Goal: Transaction & Acquisition: Purchase product/service

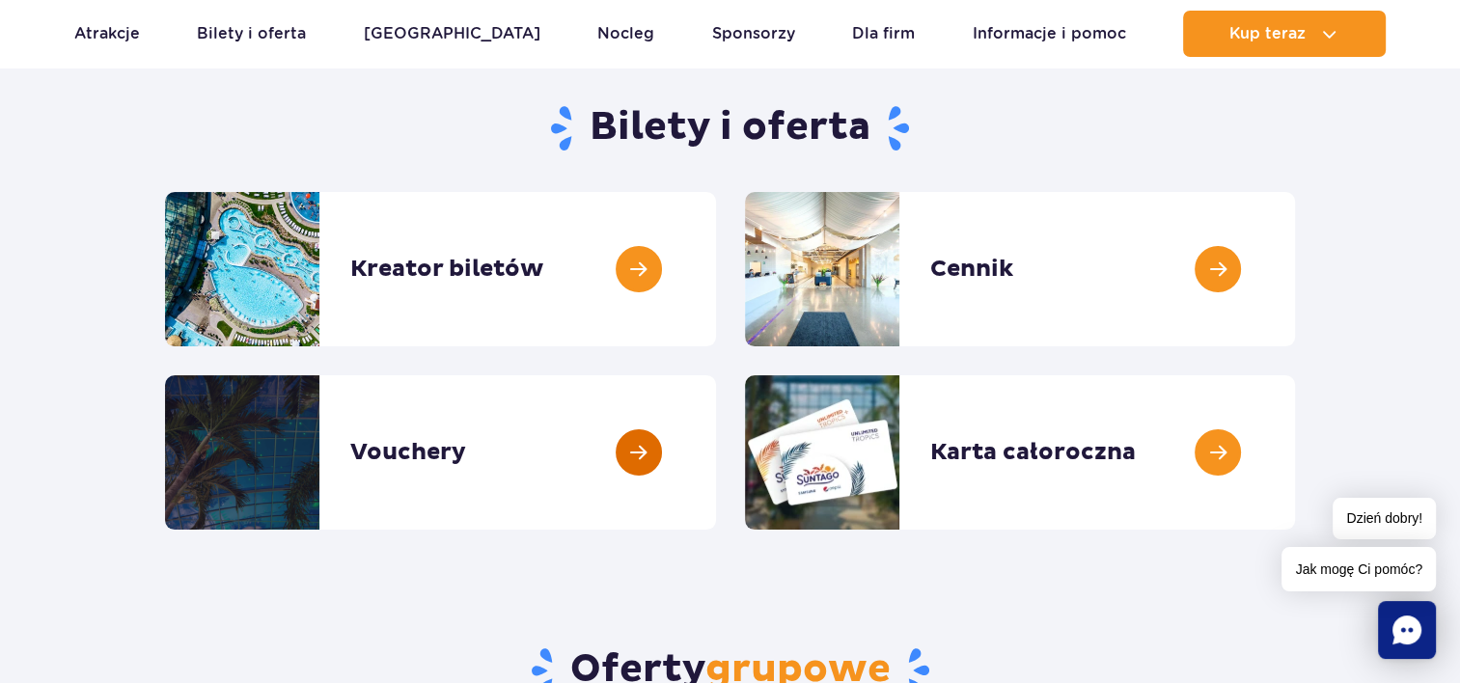
scroll to position [96, 0]
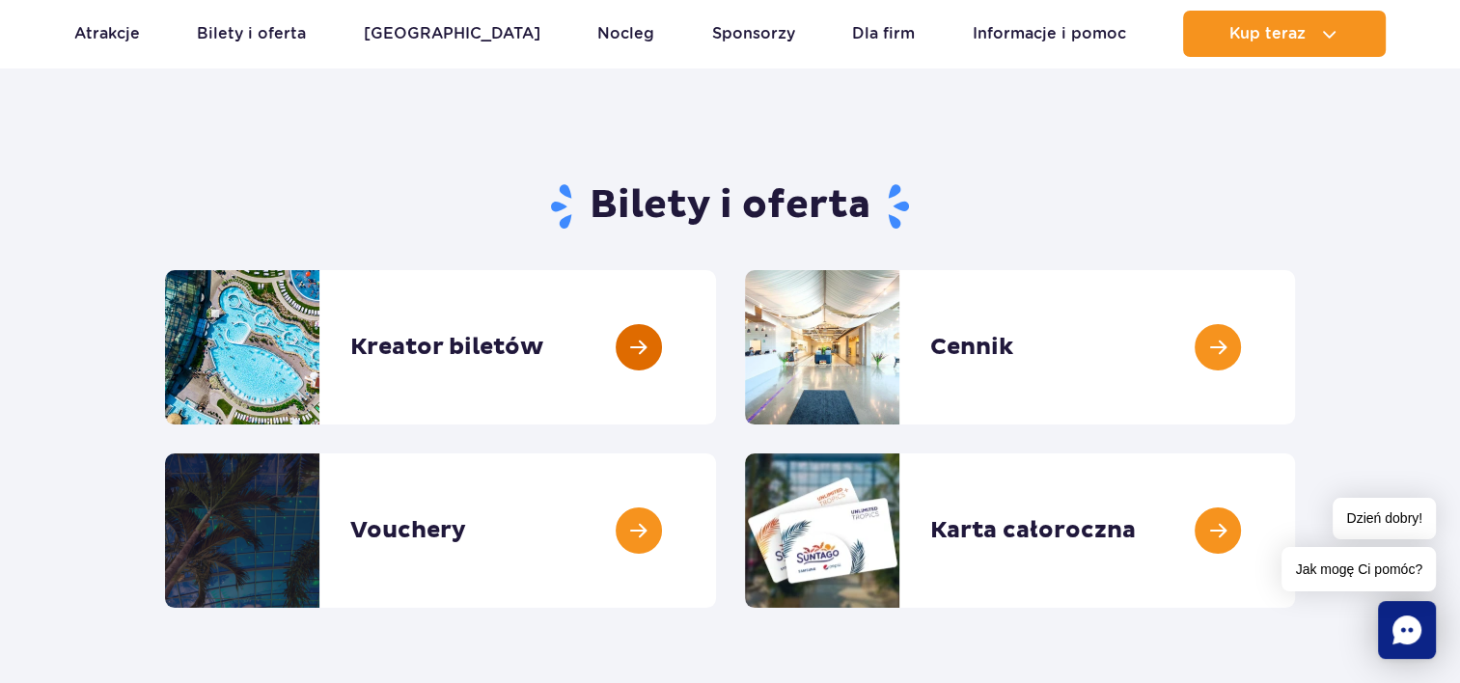
click at [716, 386] on link at bounding box center [716, 347] width 0 height 154
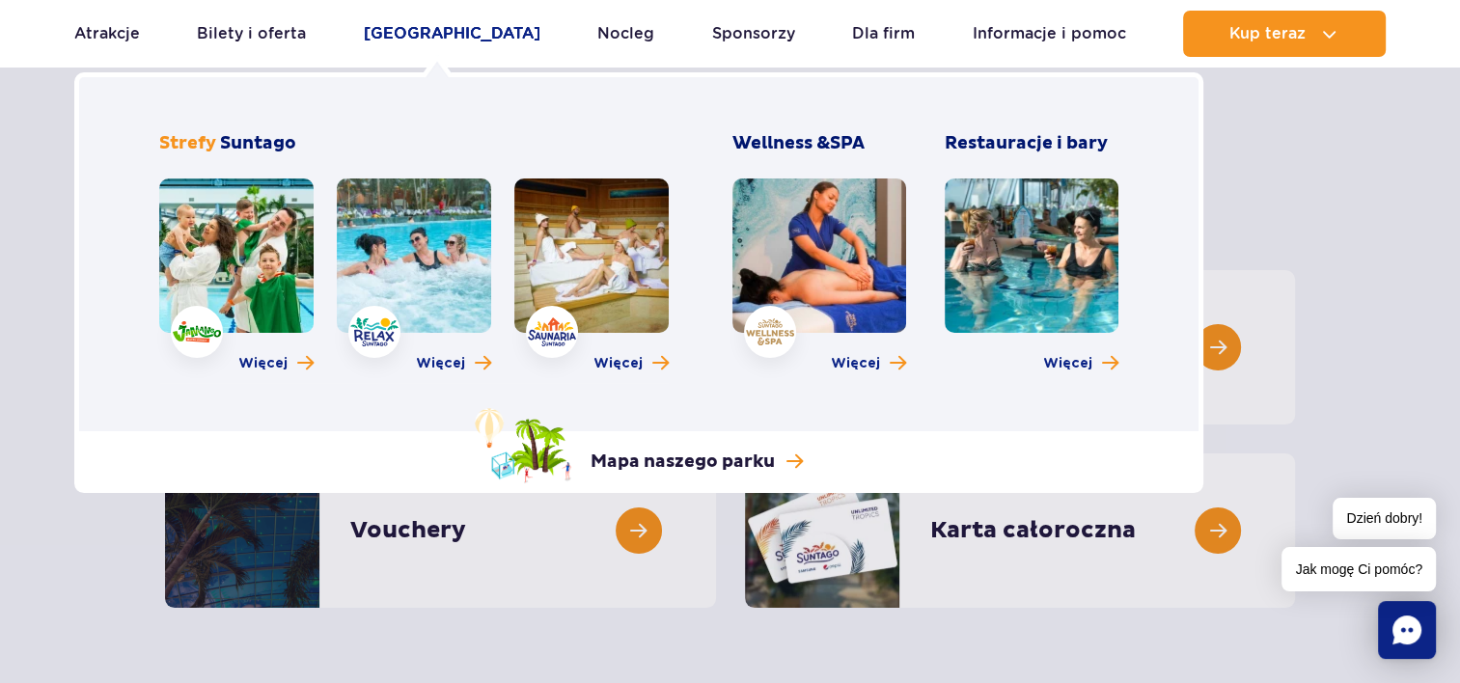
click at [433, 40] on link "[GEOGRAPHIC_DATA]" at bounding box center [452, 34] width 177 height 46
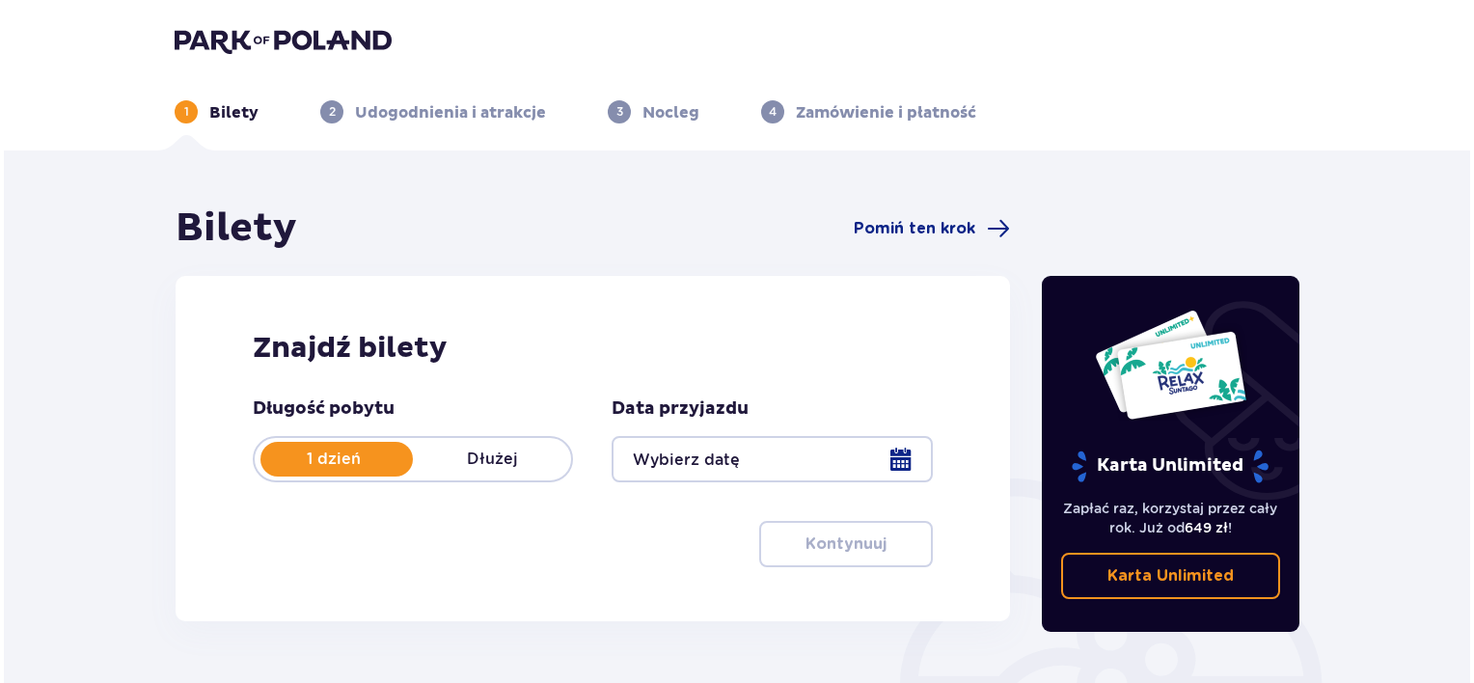
scroll to position [289, 0]
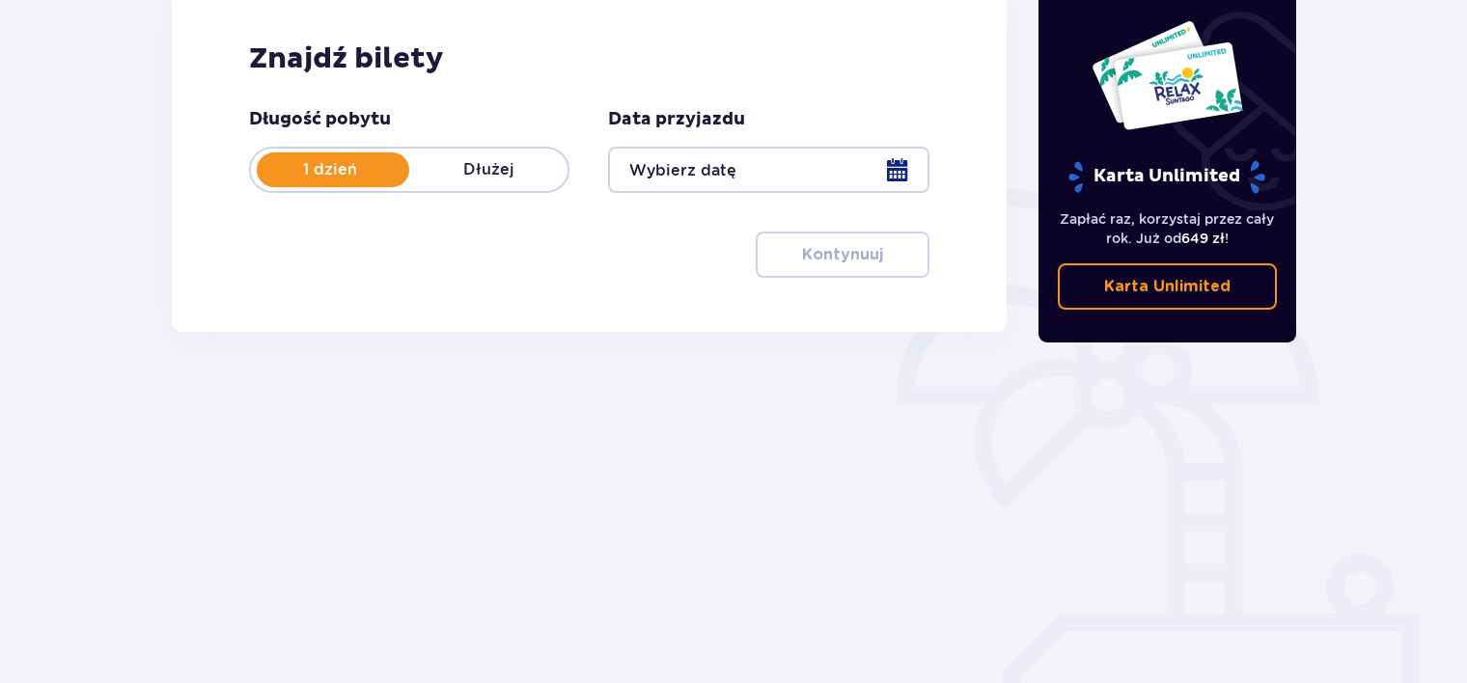
click at [685, 185] on div at bounding box center [768, 170] width 320 height 46
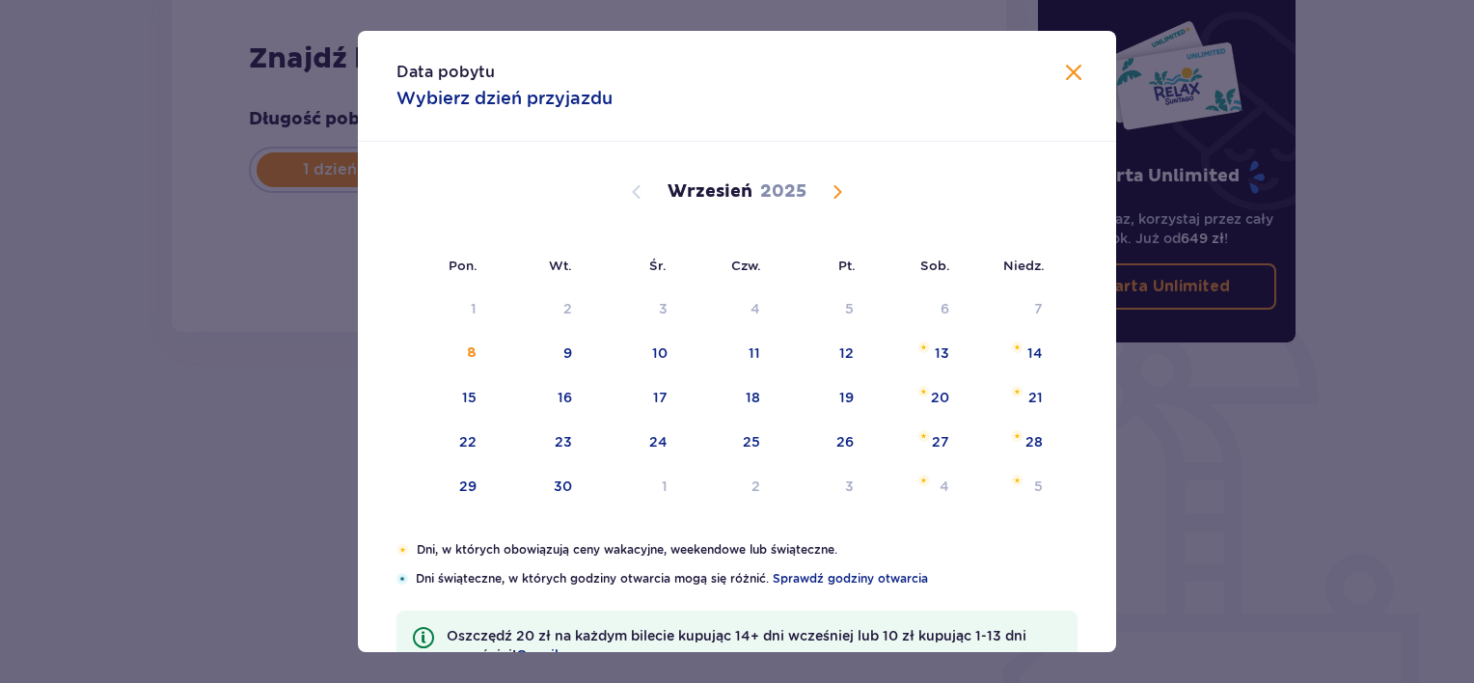
click at [841, 178] on div "Wrzesień 2025" at bounding box center [737, 214] width 639 height 145
click at [835, 183] on span "Calendar" at bounding box center [837, 191] width 23 height 23
click at [837, 190] on span "Calendar" at bounding box center [837, 191] width 23 height 23
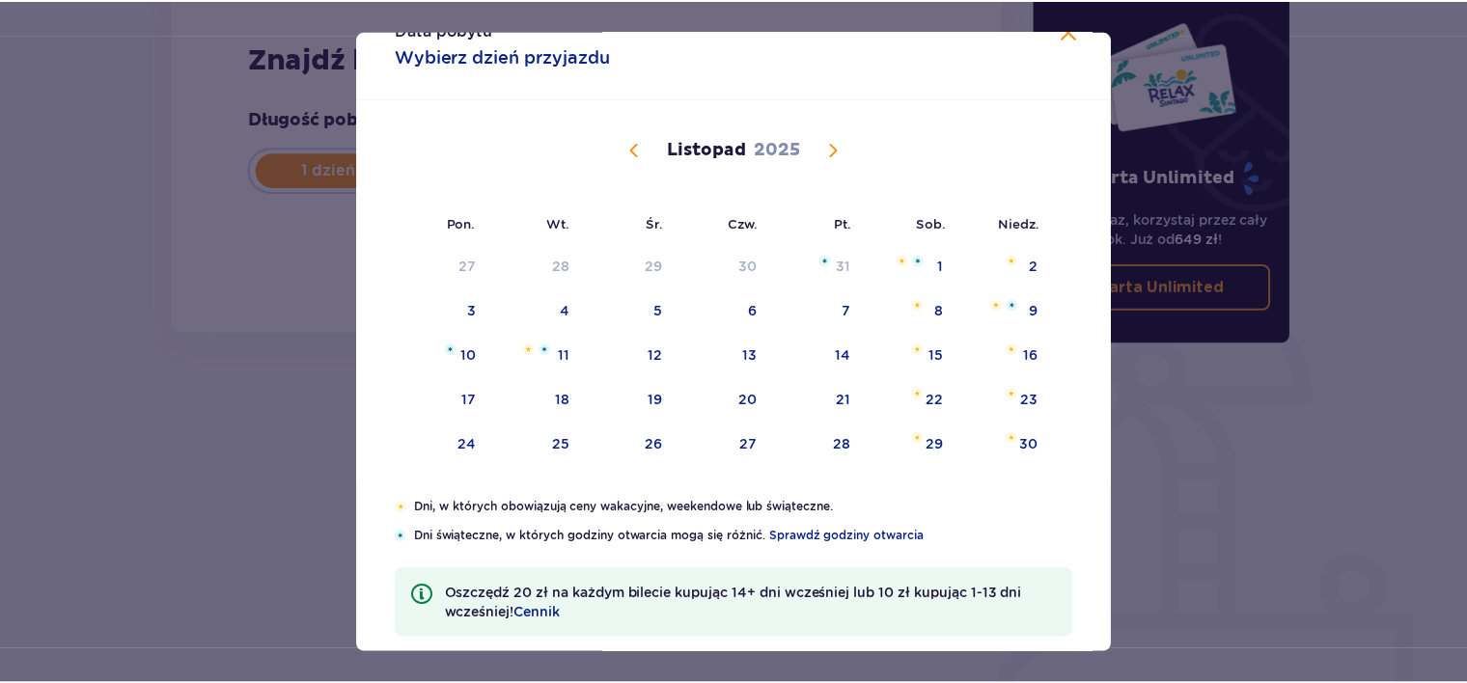
scroll to position [66, 0]
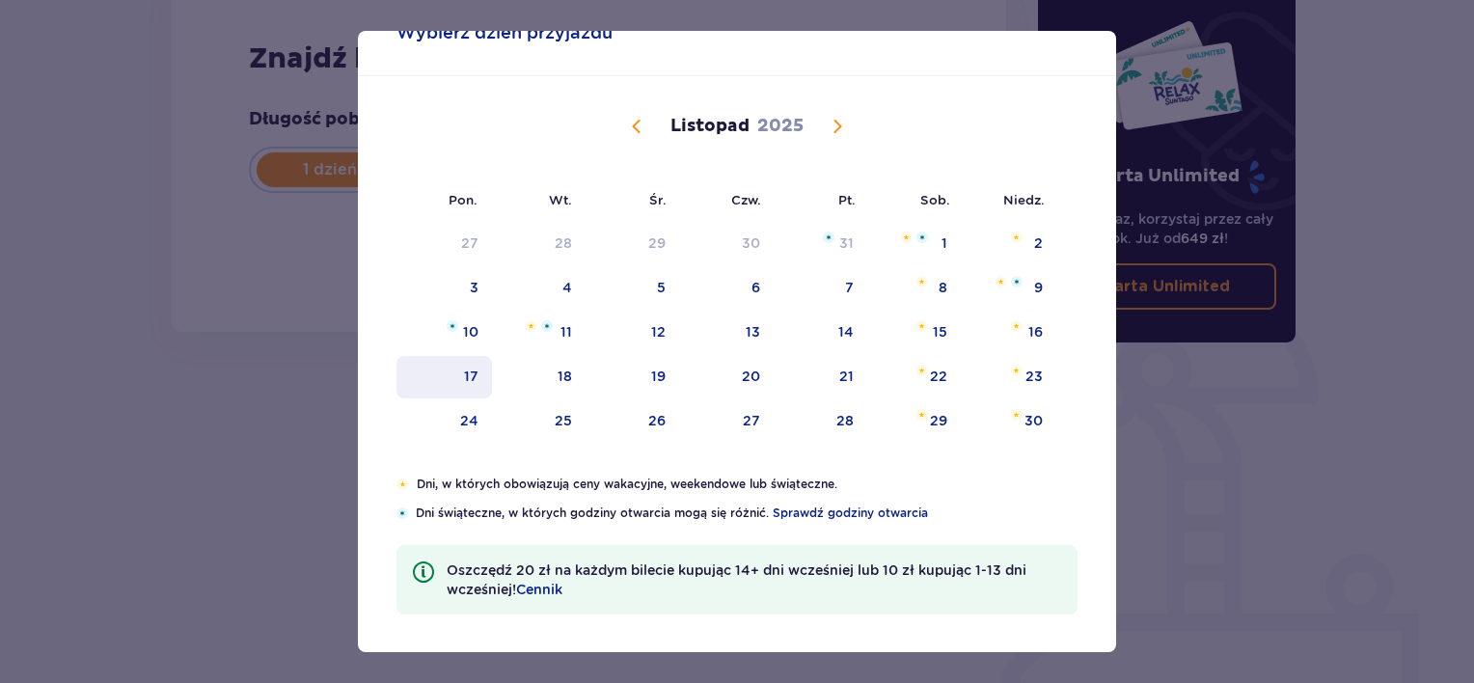
click at [474, 379] on div "17" at bounding box center [471, 376] width 14 height 19
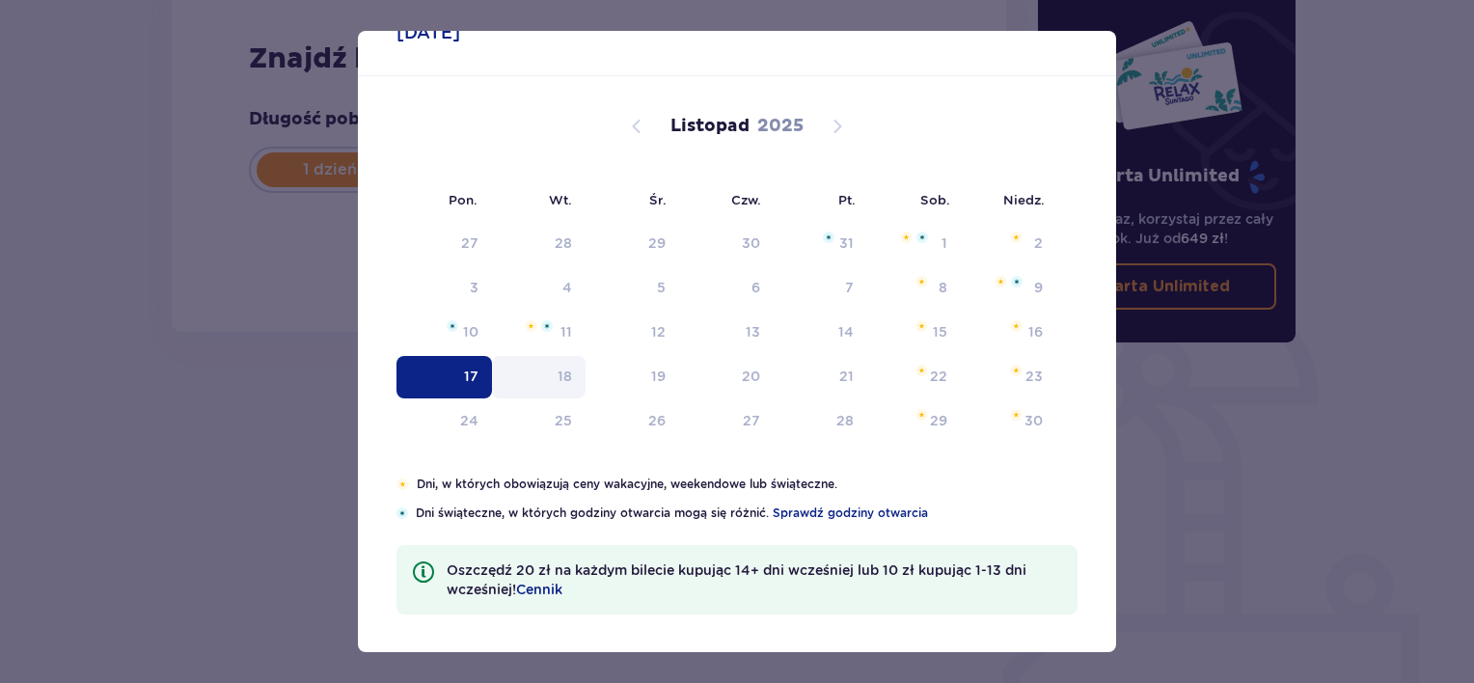
type input "17.11.25"
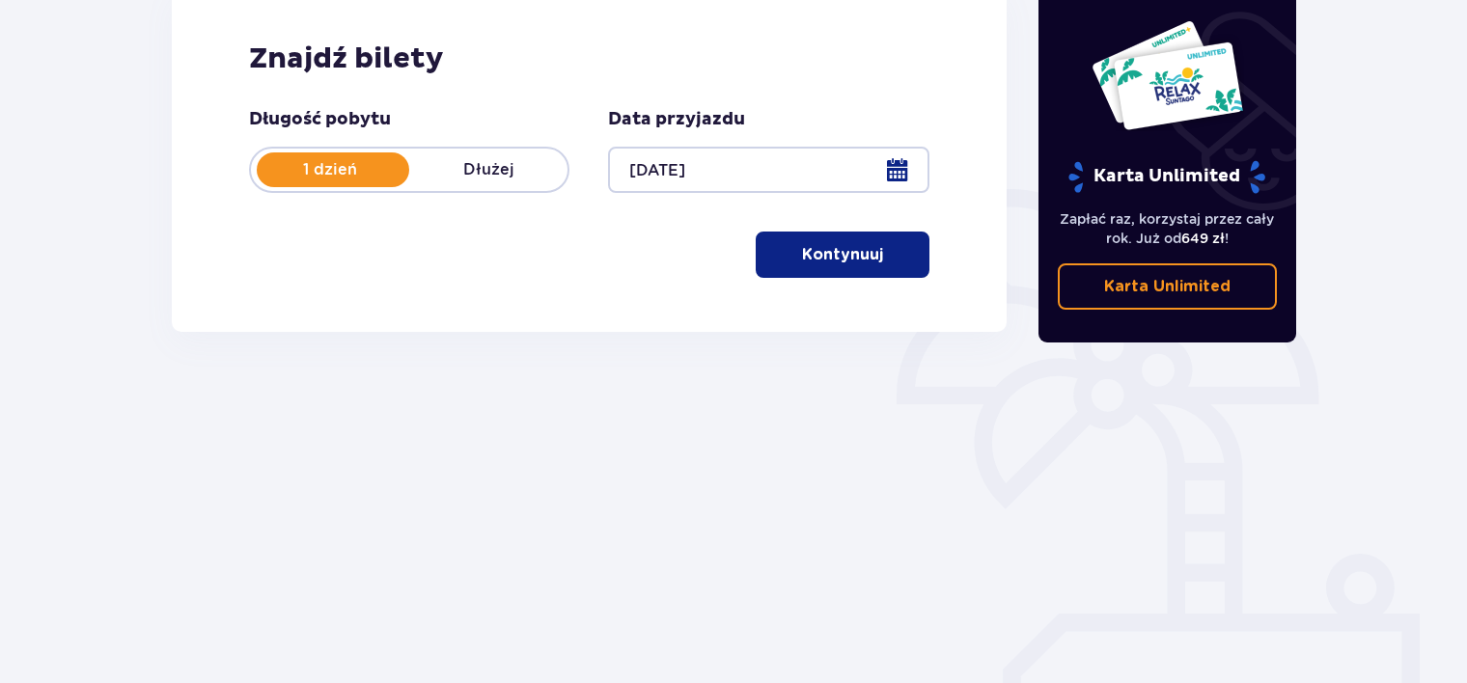
click at [530, 373] on div "Bilety Pomiń ten krok Znajdź bilety Długość pobytu 1 dzień Dłużej Data przyjazd…" at bounding box center [588, 246] width 867 height 663
click at [840, 255] on p "Kontynuuj" at bounding box center [842, 254] width 81 height 21
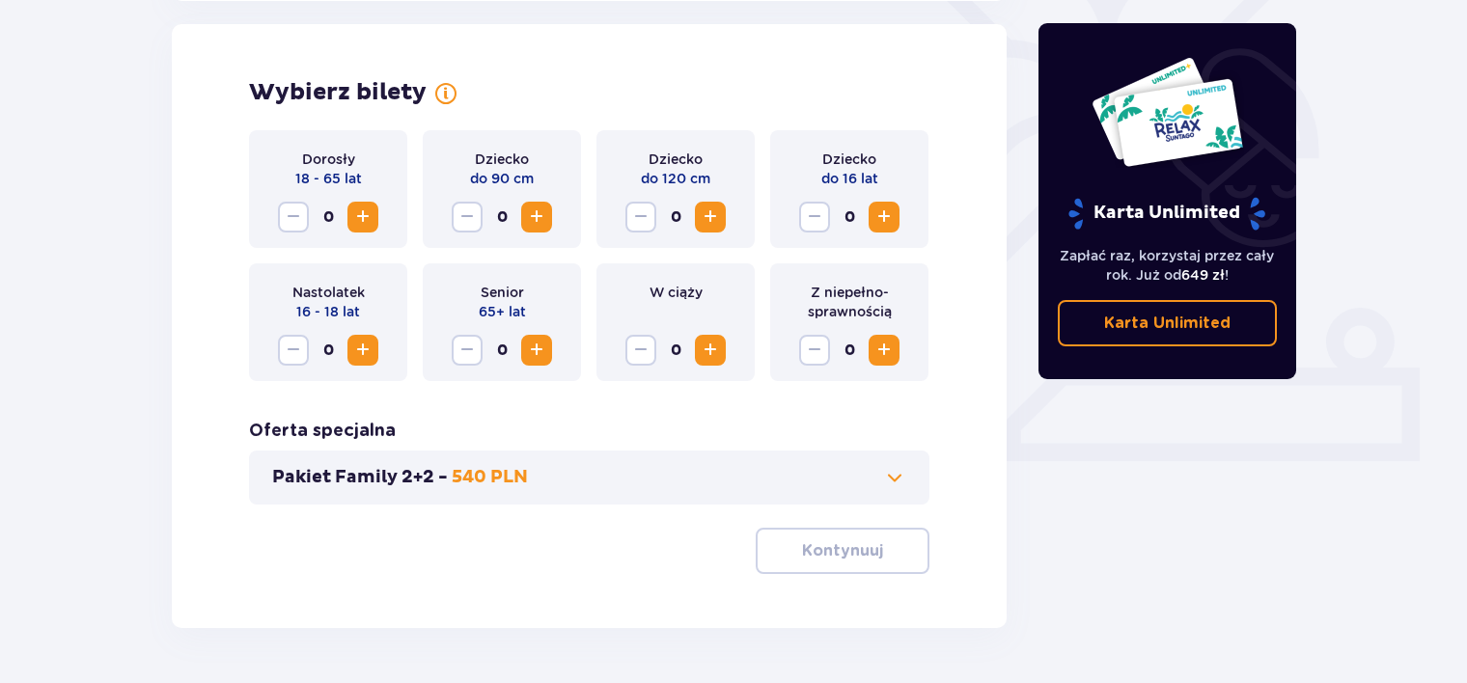
scroll to position [536, 0]
click at [369, 215] on span "Increase" at bounding box center [362, 216] width 23 height 23
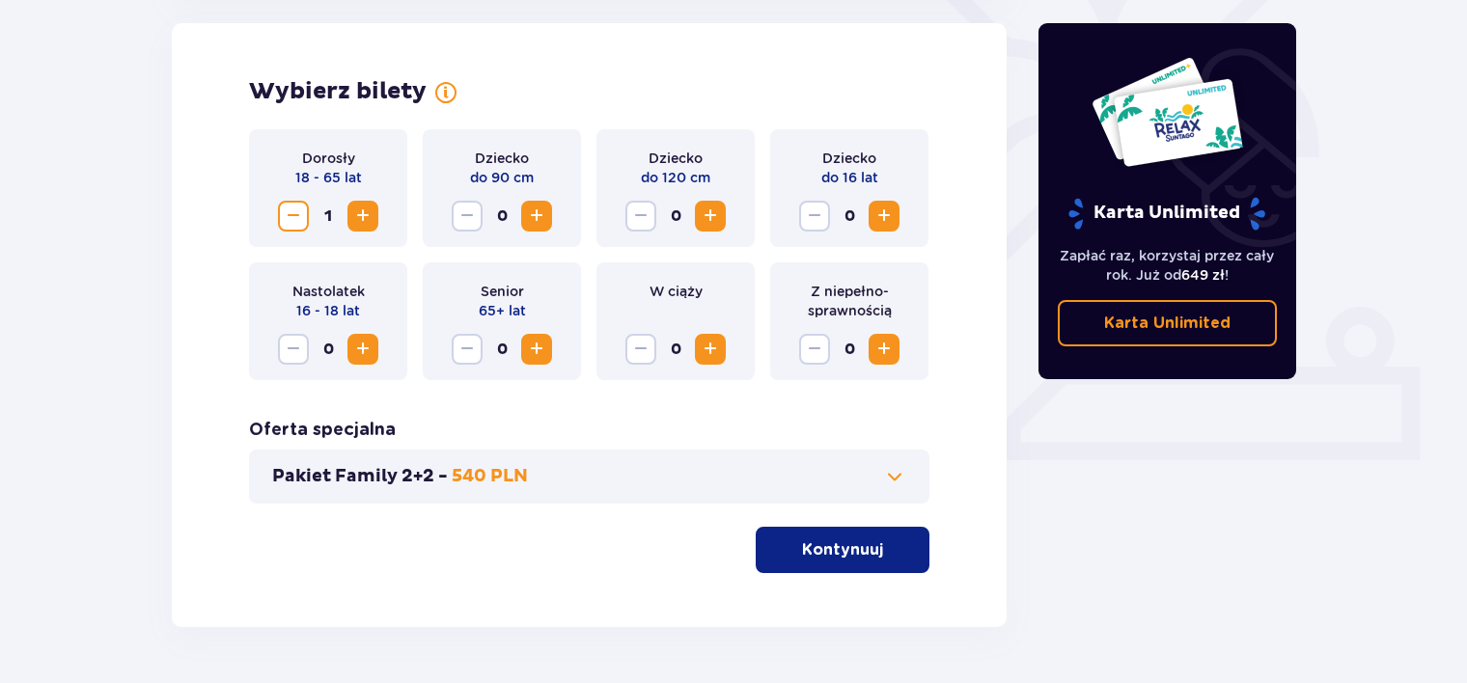
click at [369, 215] on span "Increase" at bounding box center [362, 216] width 23 height 23
click at [892, 554] on span "button" at bounding box center [886, 549] width 23 height 23
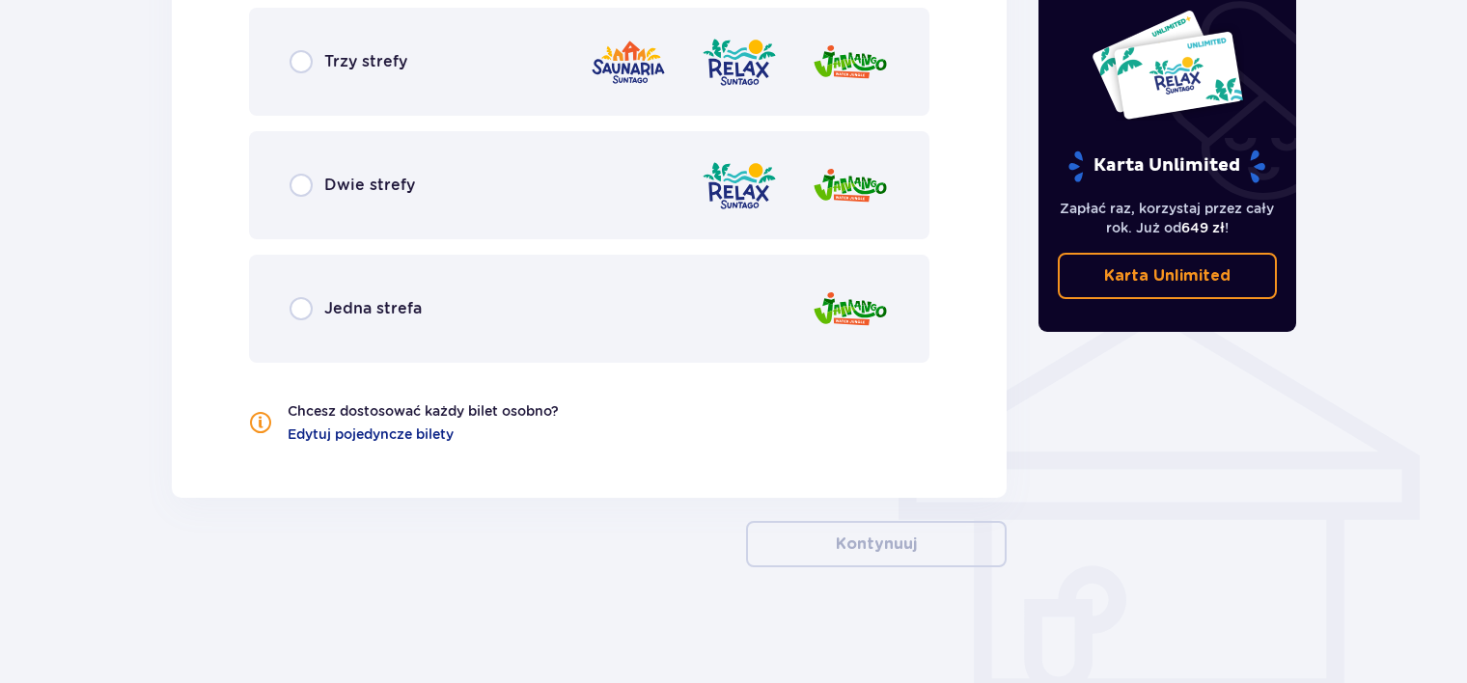
scroll to position [978, 0]
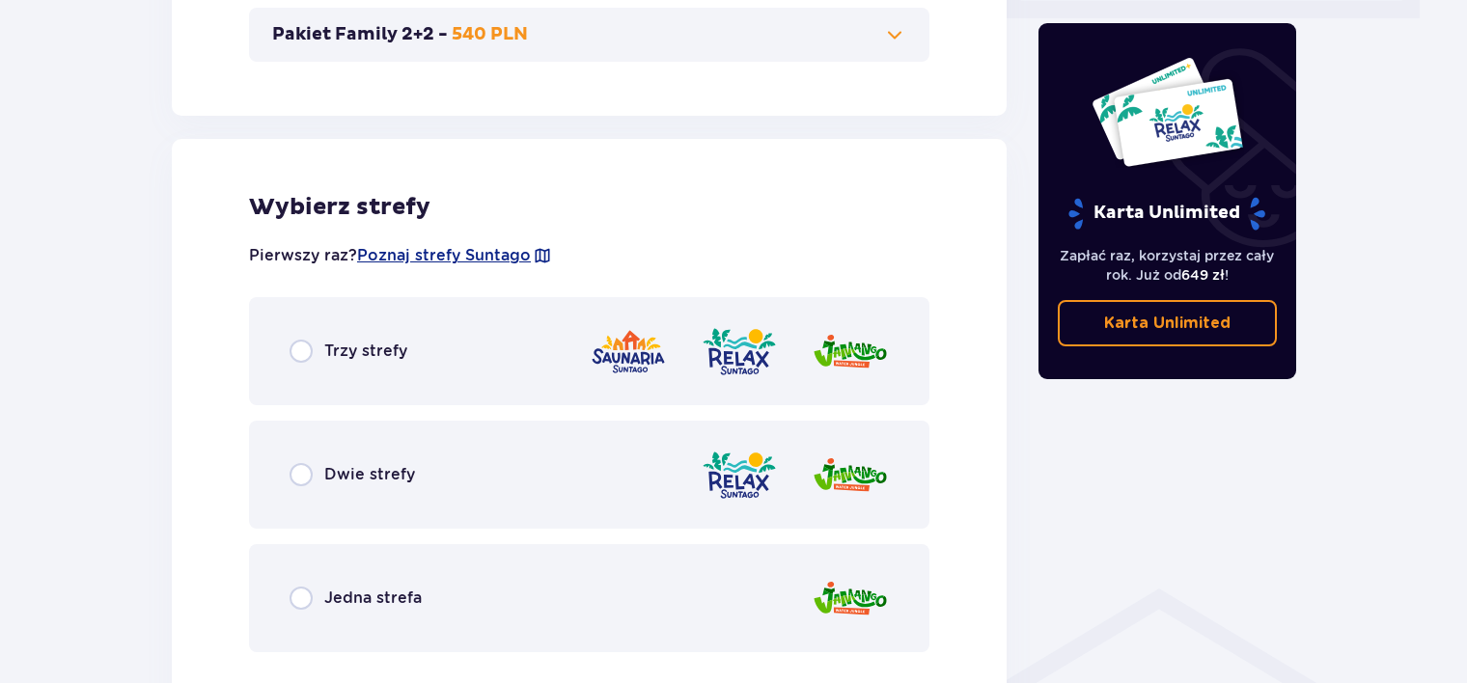
click at [347, 388] on div "Trzy strefy" at bounding box center [589, 351] width 680 height 108
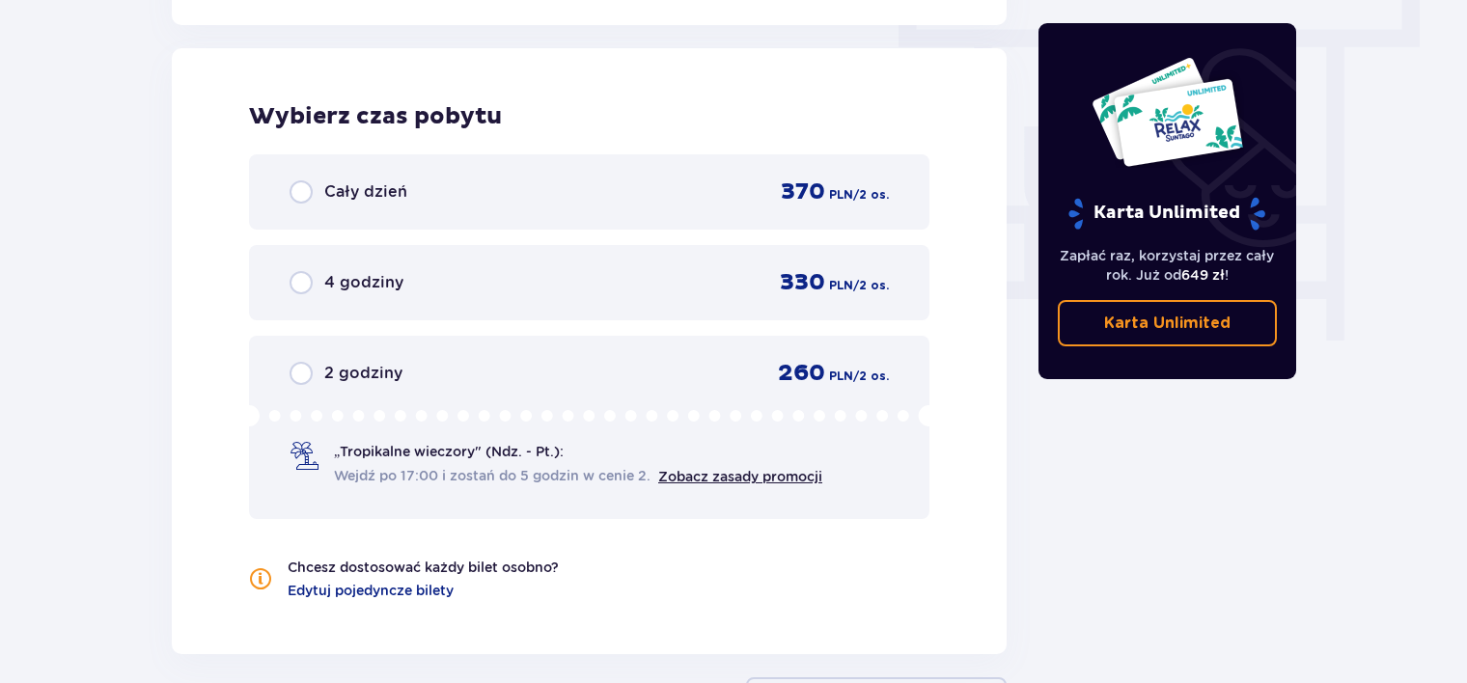
scroll to position [1743, 0]
click at [405, 201] on div "Cały dzień 370 PLN / 2 os." at bounding box center [588, 190] width 599 height 29
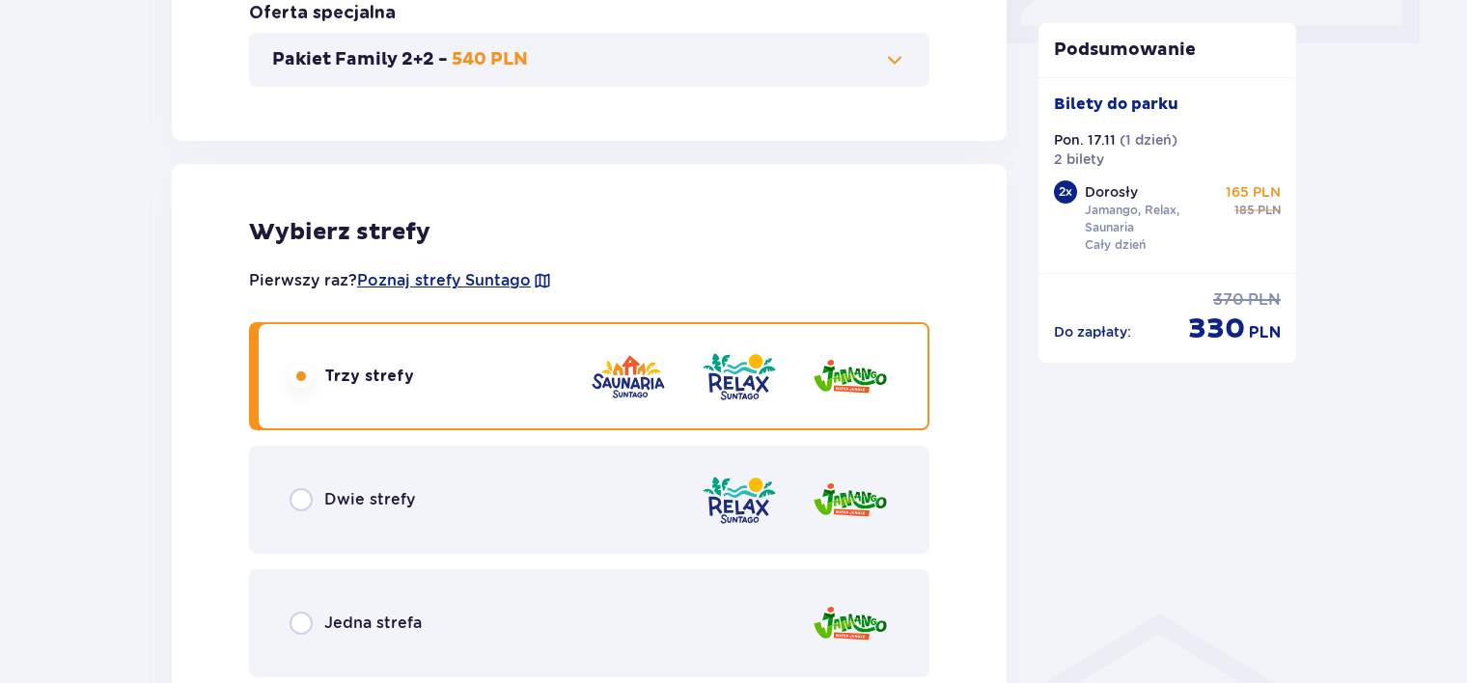
scroll to position [942, 0]
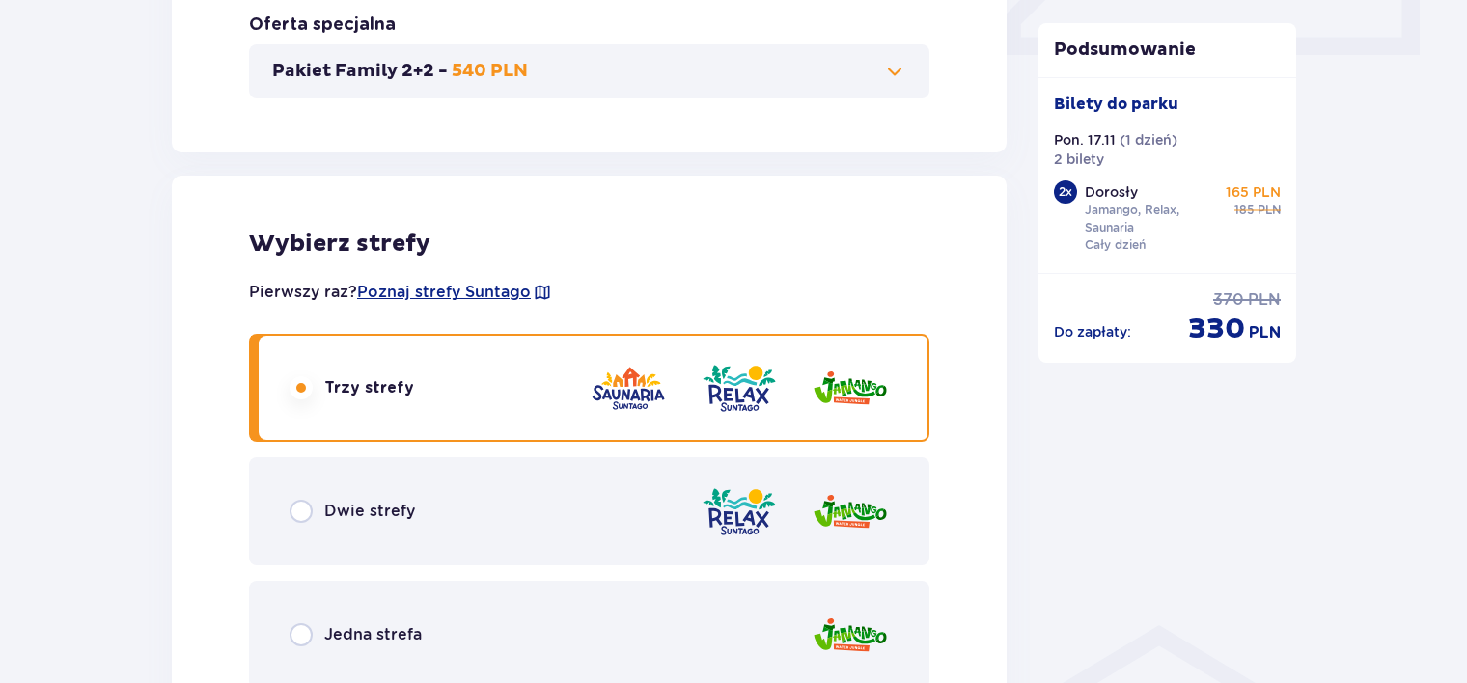
click at [587, 484] on div "Dwie strefy" at bounding box center [589, 511] width 680 height 108
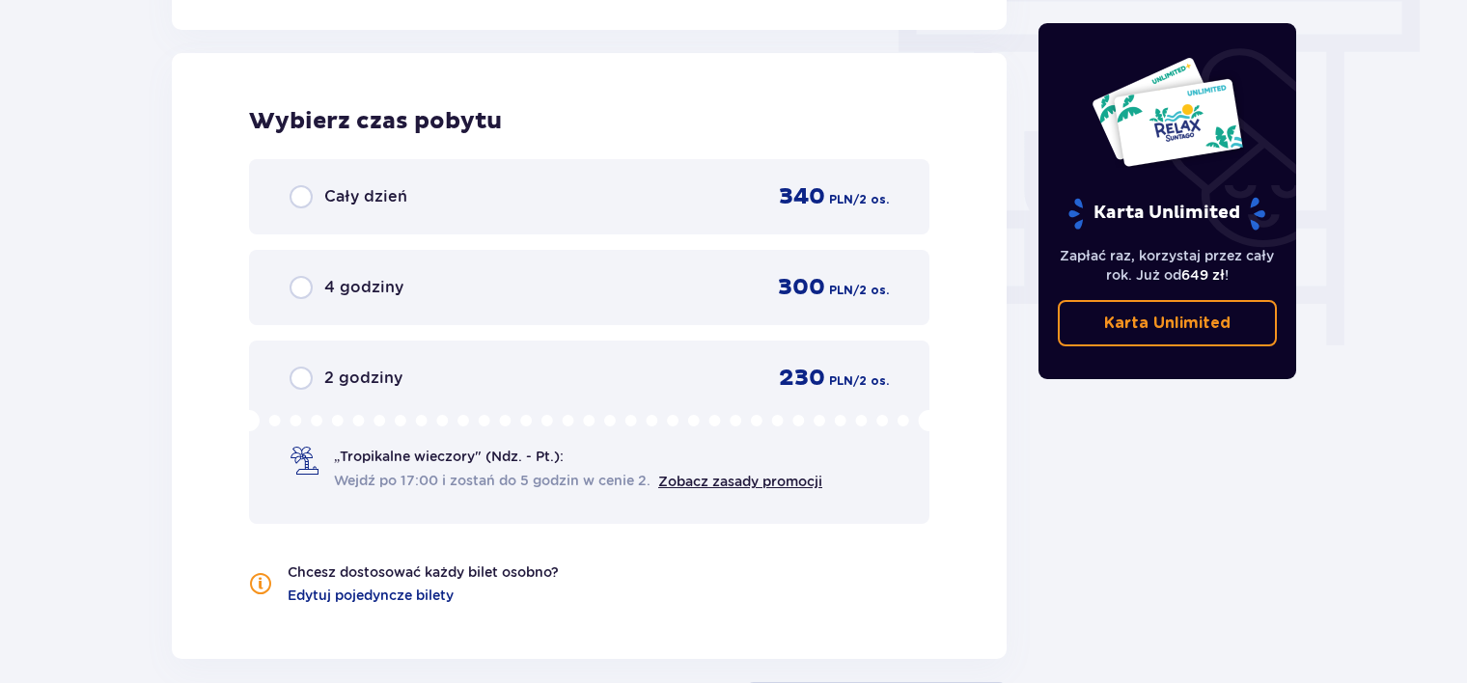
scroll to position [1743, 0]
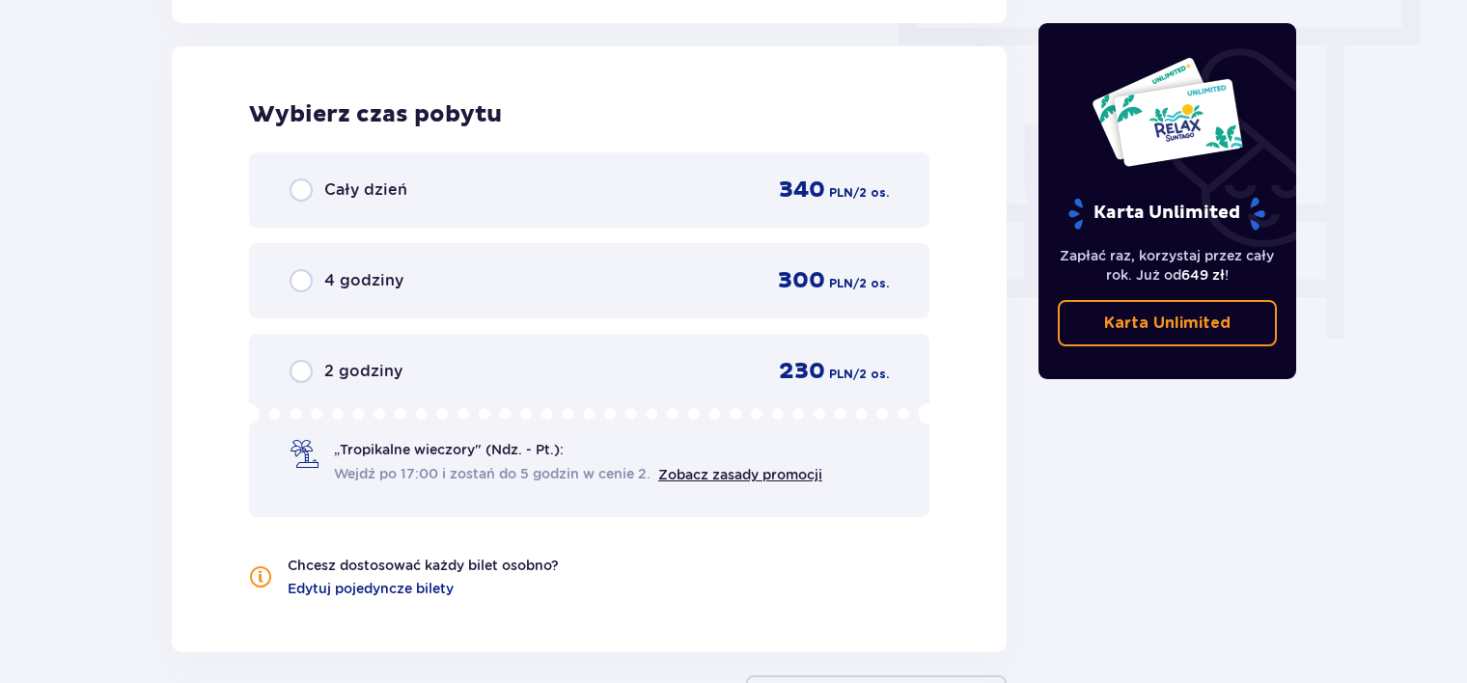
click at [548, 208] on div "Cały dzień 340 PLN / 2 os." at bounding box center [589, 189] width 680 height 75
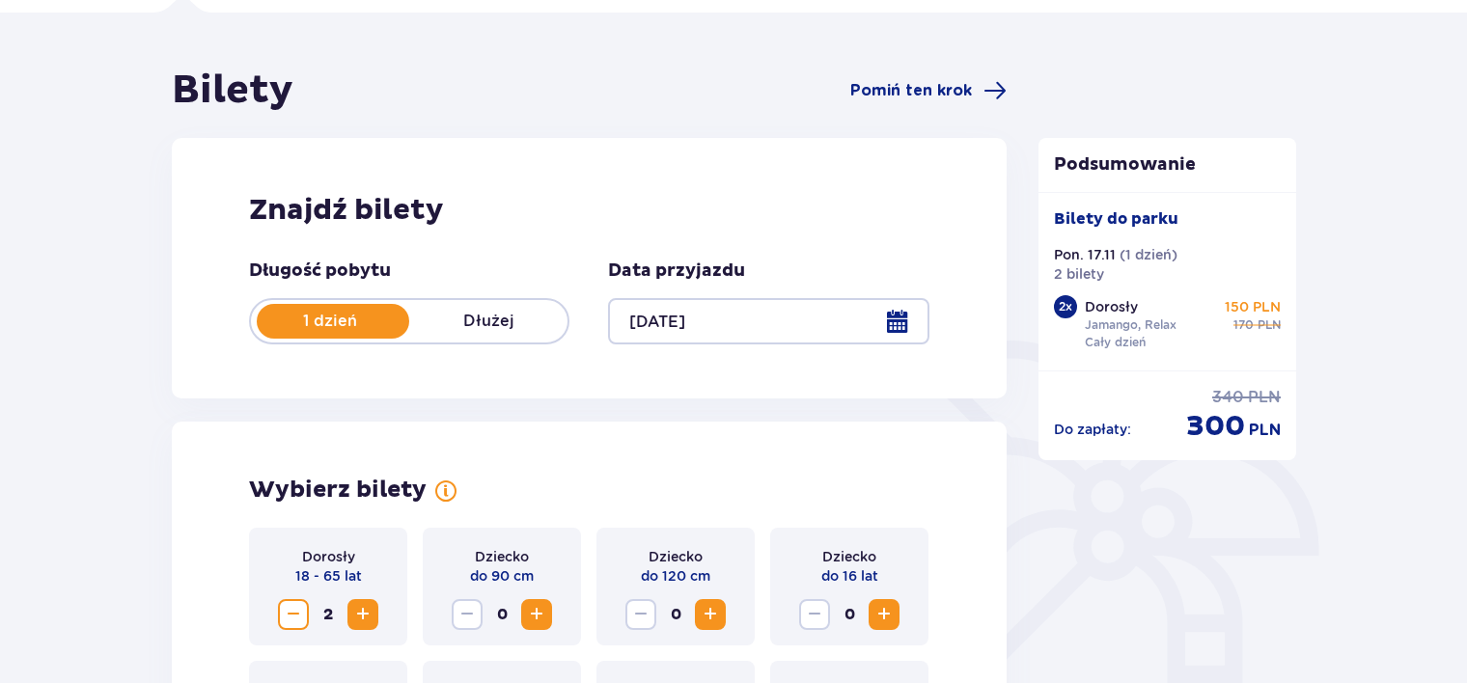
scroll to position [0, 0]
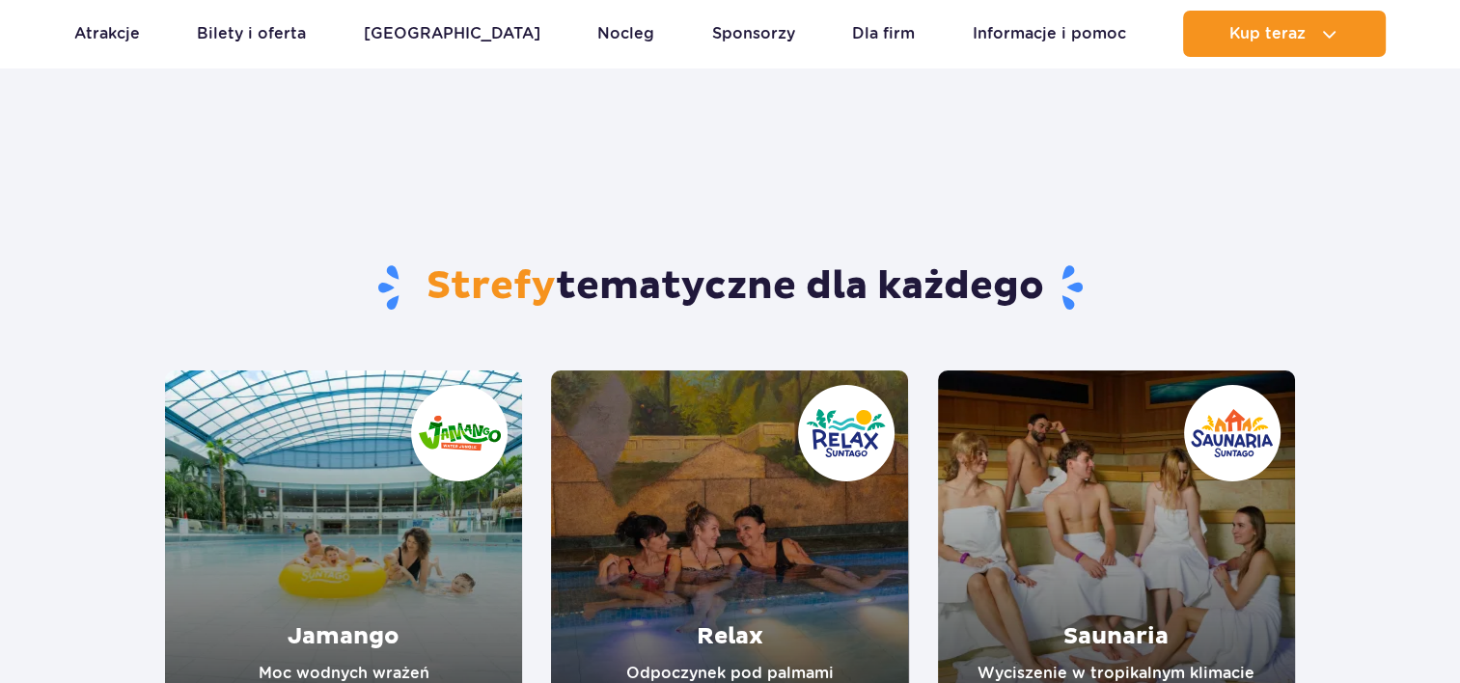
scroll to position [193, 0]
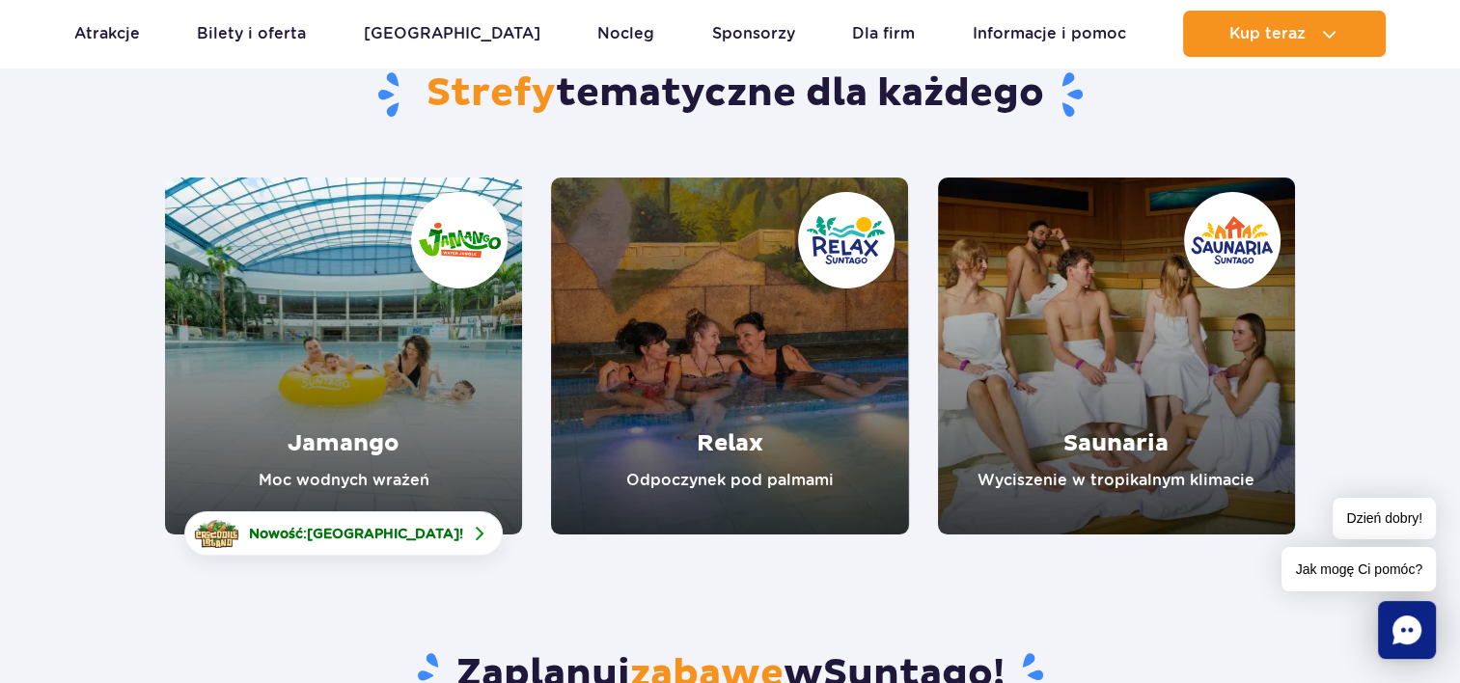
click at [372, 434] on link "Jamango" at bounding box center [343, 356] width 357 height 357
click at [754, 316] on link "Relax" at bounding box center [729, 356] width 357 height 357
click at [1110, 308] on link "Saunaria" at bounding box center [1116, 356] width 357 height 357
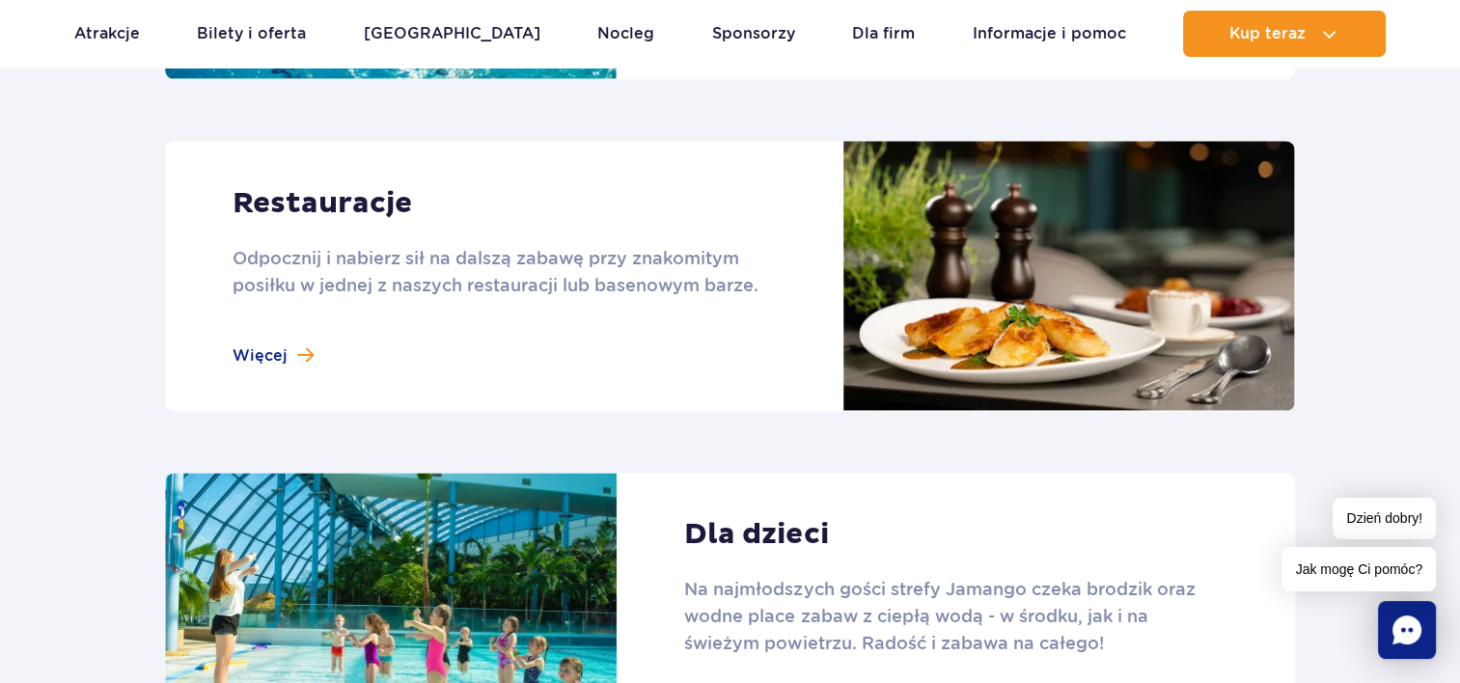
scroll to position [2219, 0]
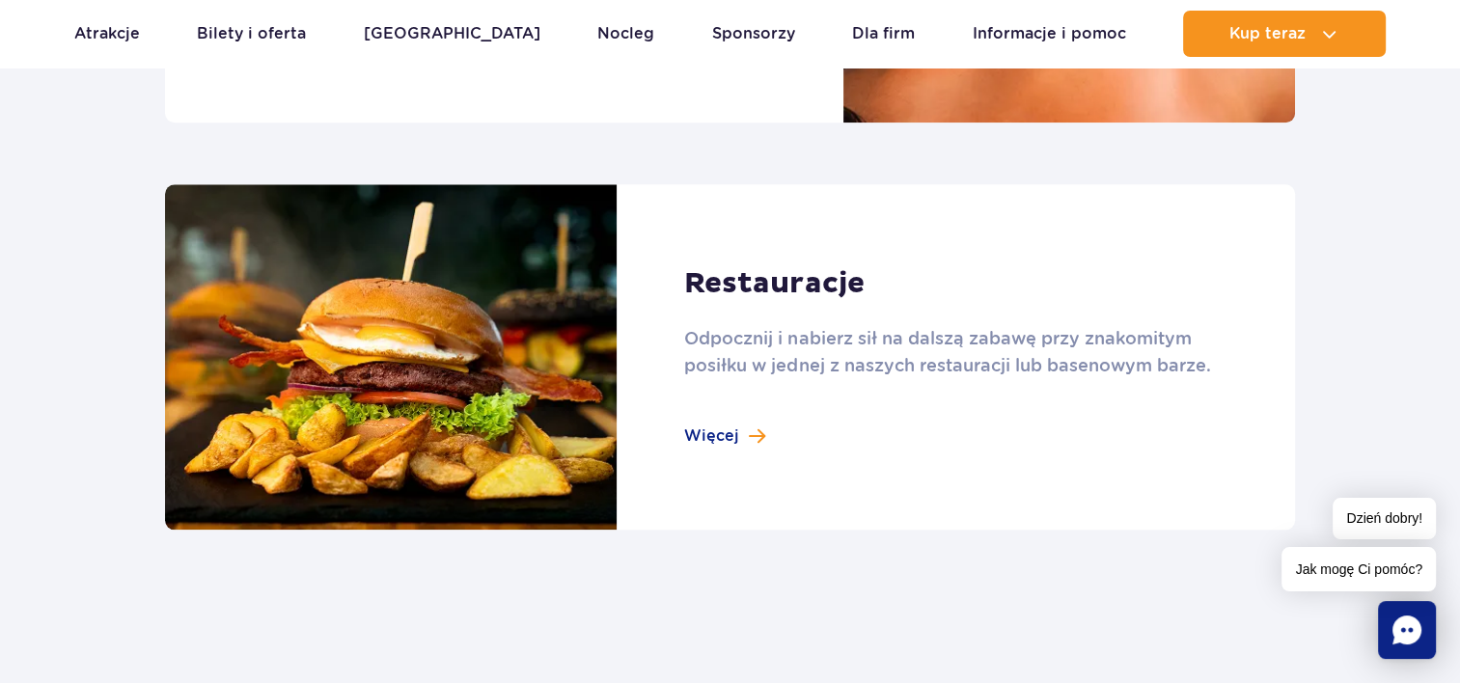
scroll to position [1930, 0]
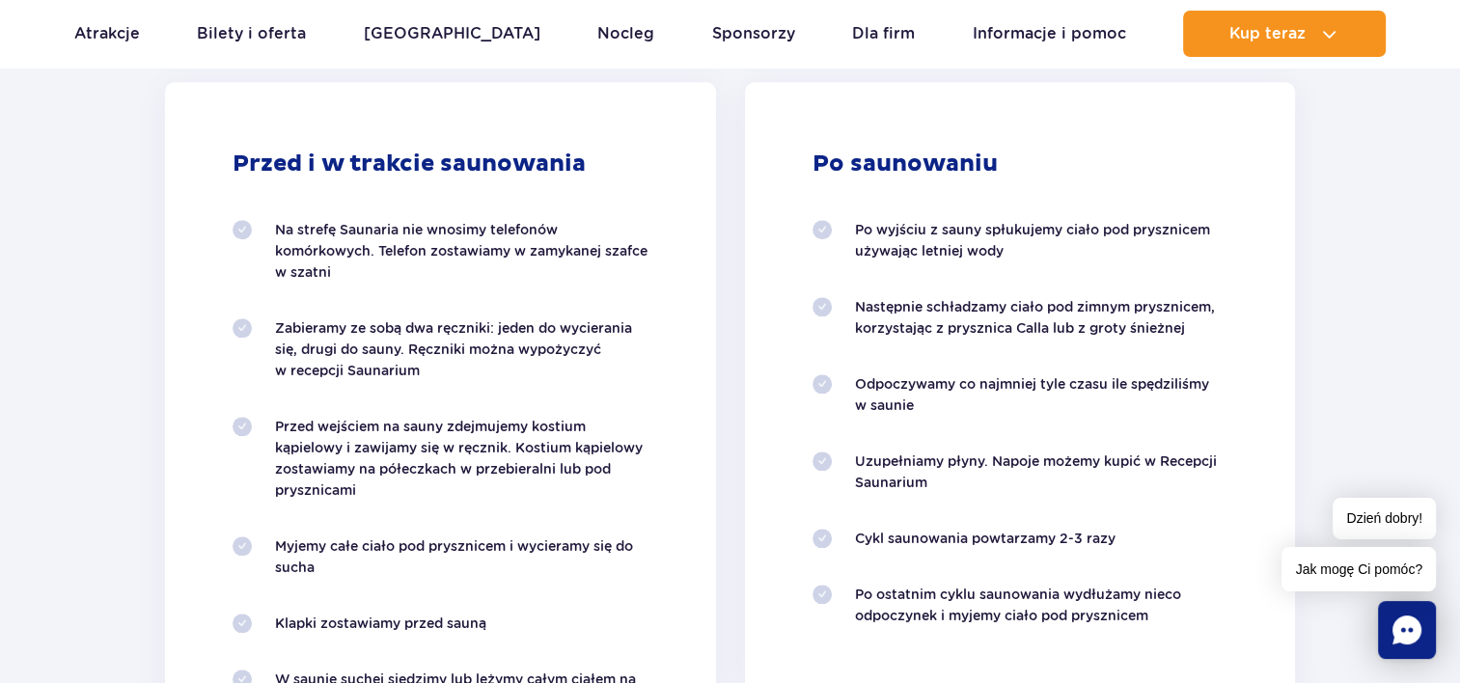
scroll to position [2219, 0]
